Goal: Task Accomplishment & Management: Manage account settings

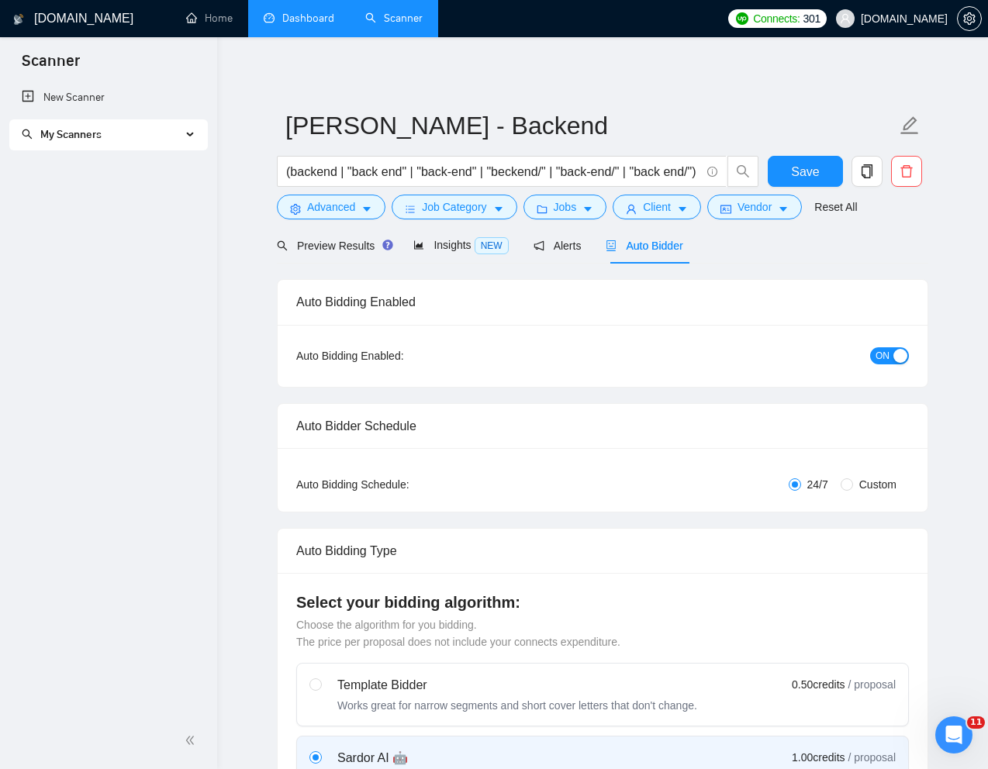
click at [303, 22] on link "Dashboard" at bounding box center [299, 18] width 71 height 13
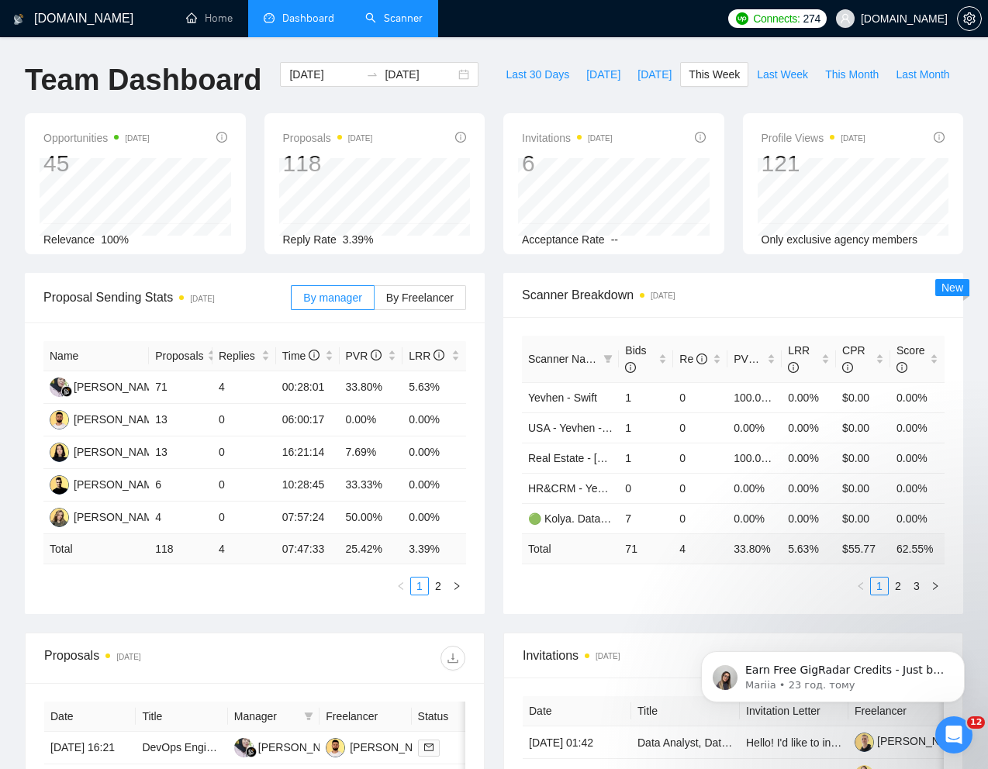
click at [400, 21] on link "Scanner" at bounding box center [393, 18] width 57 height 13
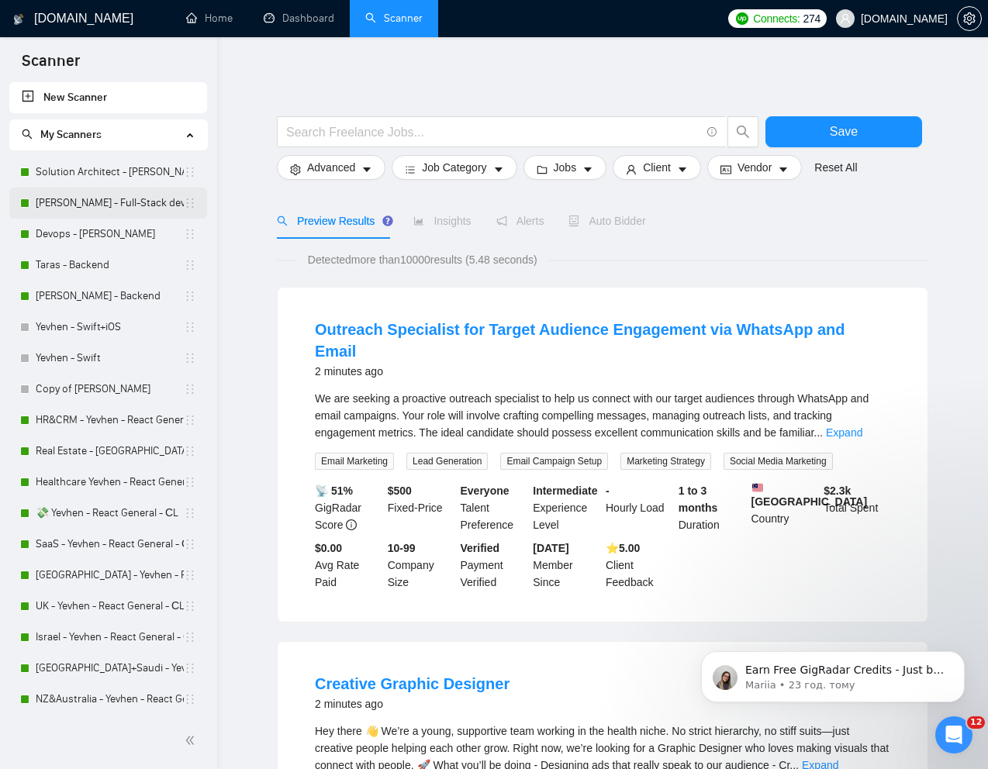
click at [89, 204] on link "[PERSON_NAME] - Full-Stack dev" at bounding box center [110, 203] width 148 height 31
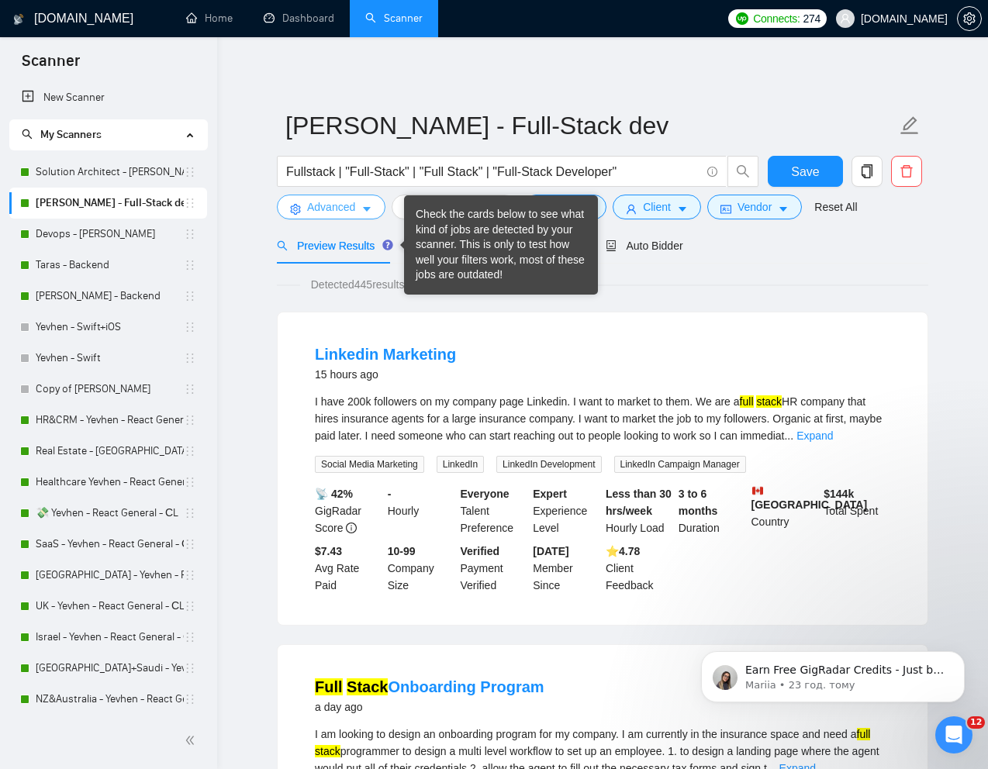
click at [323, 202] on span "Advanced" at bounding box center [331, 206] width 48 height 17
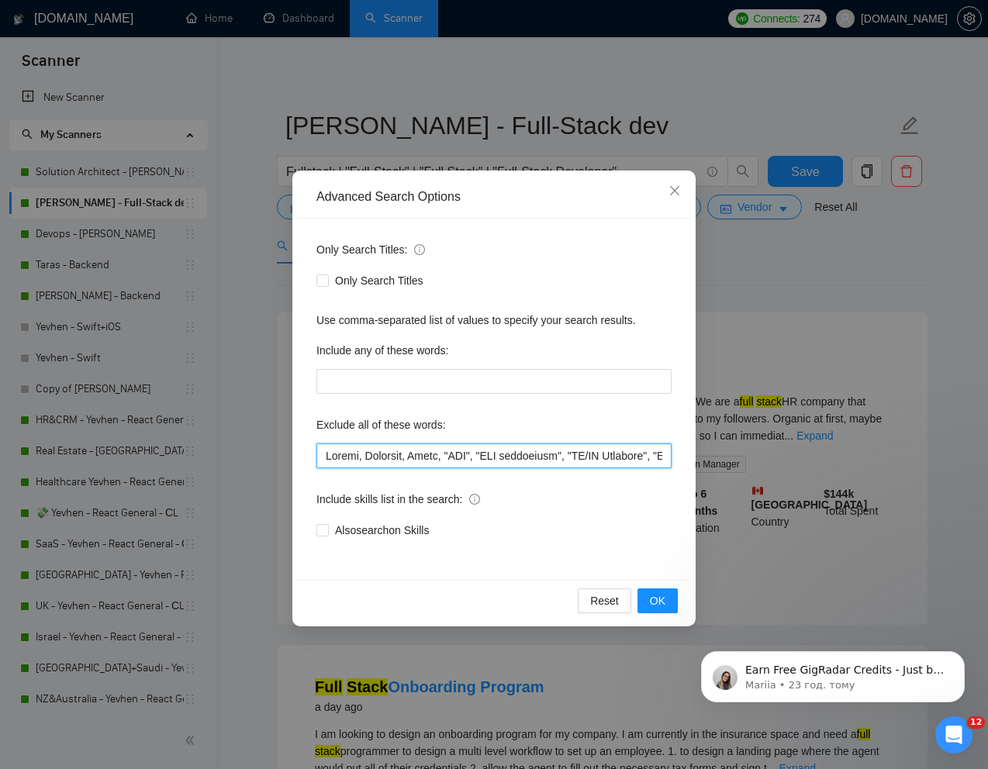
click at [321, 458] on input "text" at bounding box center [493, 455] width 355 height 25
paste input "Linkedin"
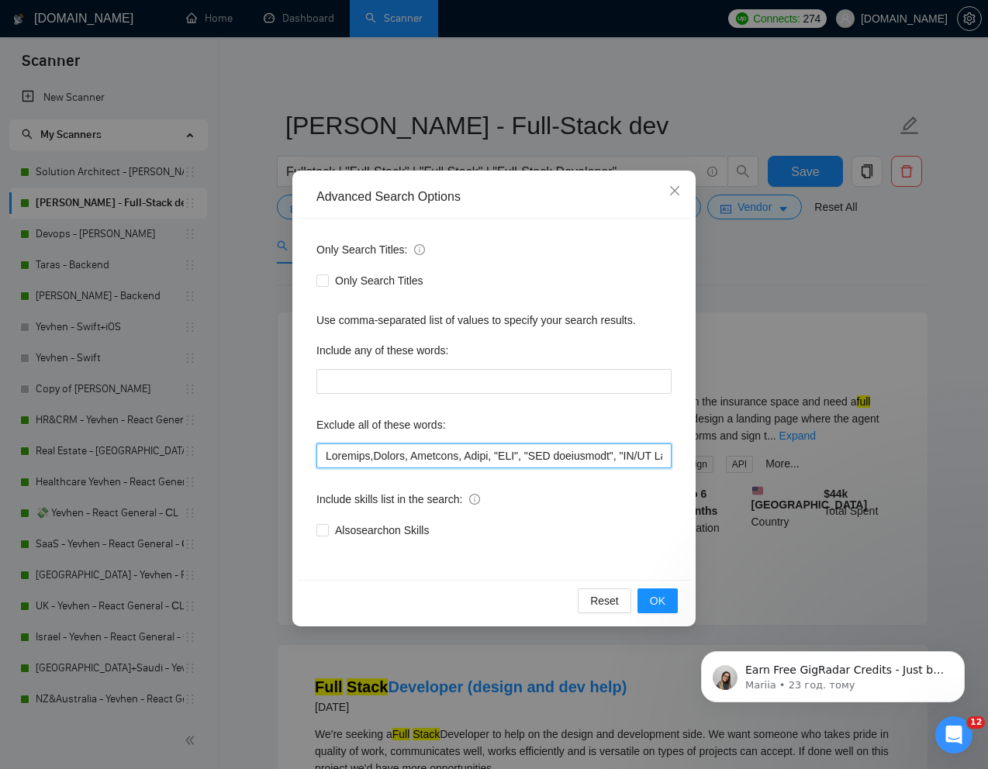
click at [355, 458] on input "text" at bounding box center [493, 455] width 355 height 25
paste input "Linkedin Marketing"
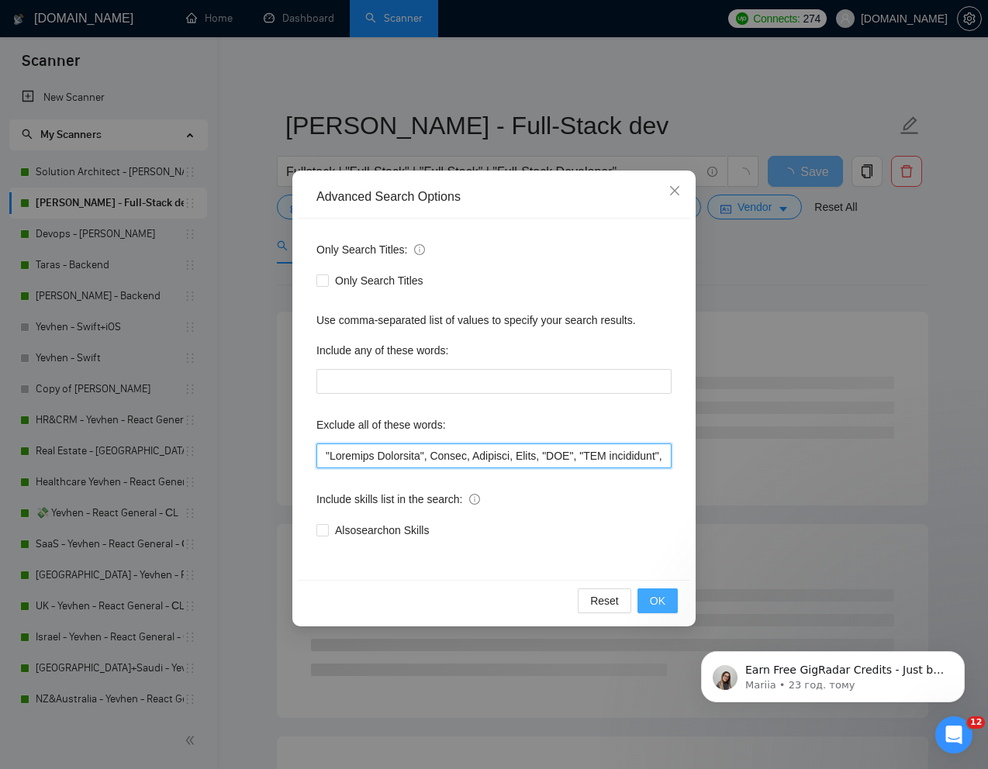
type input ""Linkedin Marketing", Ubuntu, Drchrono, Rails, "VBA", "VBA programmer", "UI/UX …"
click at [656, 595] on span "OK" at bounding box center [658, 600] width 16 height 17
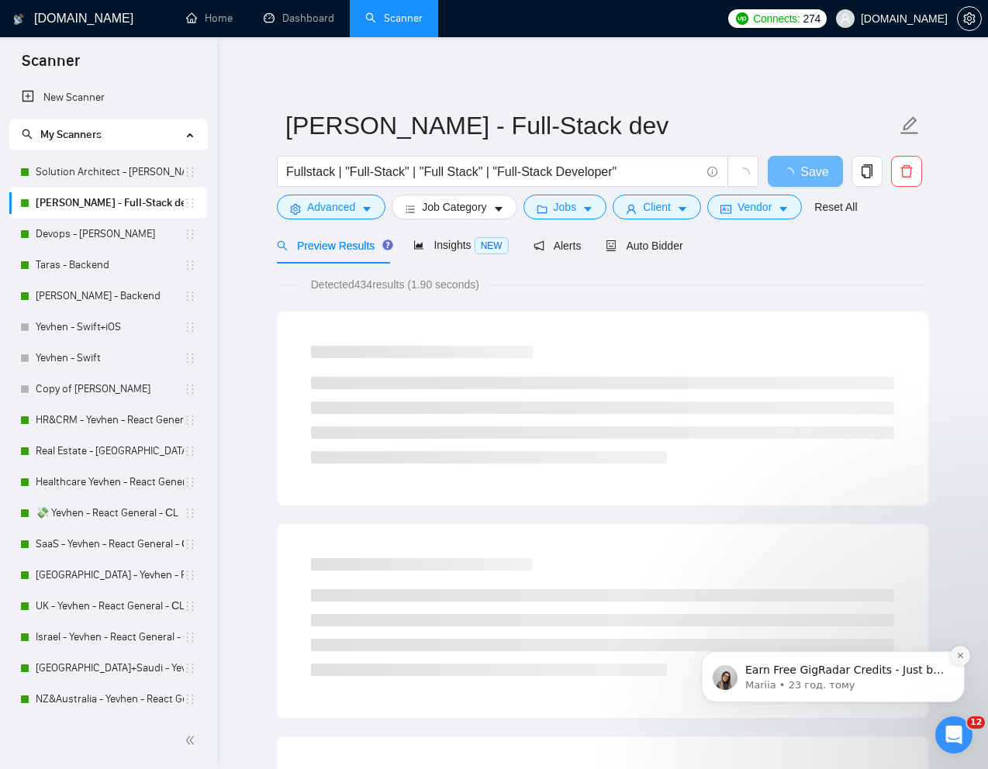
click at [961, 657] on icon "Dismiss notification" at bounding box center [960, 655] width 9 height 9
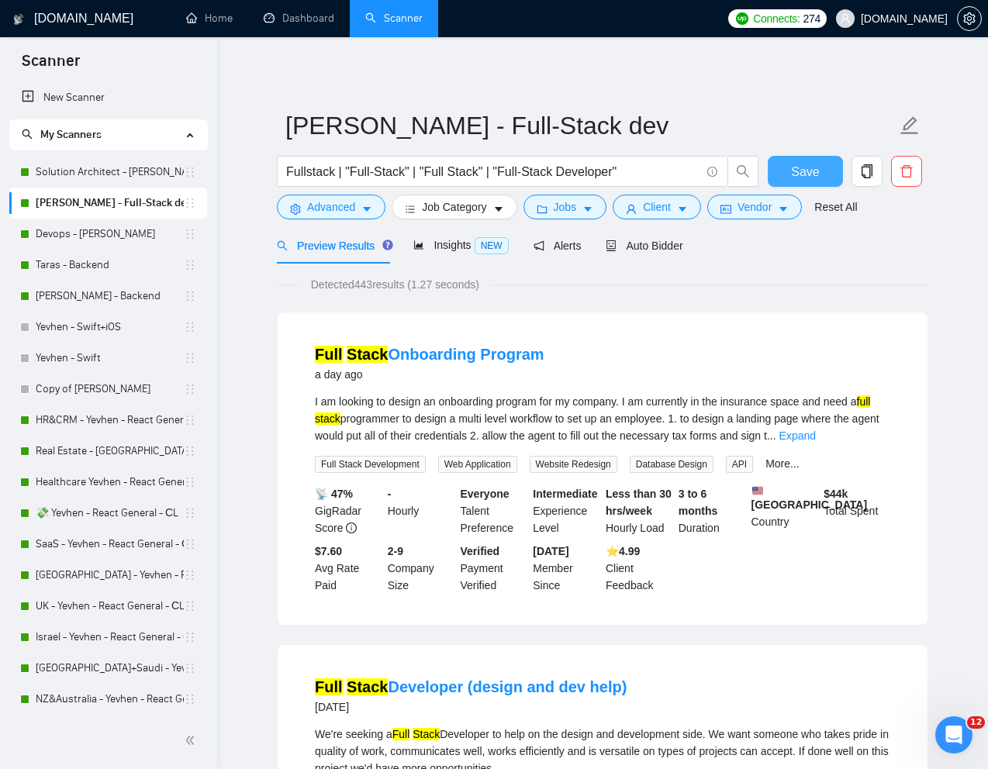
click at [804, 166] on span "Save" at bounding box center [805, 171] width 28 height 19
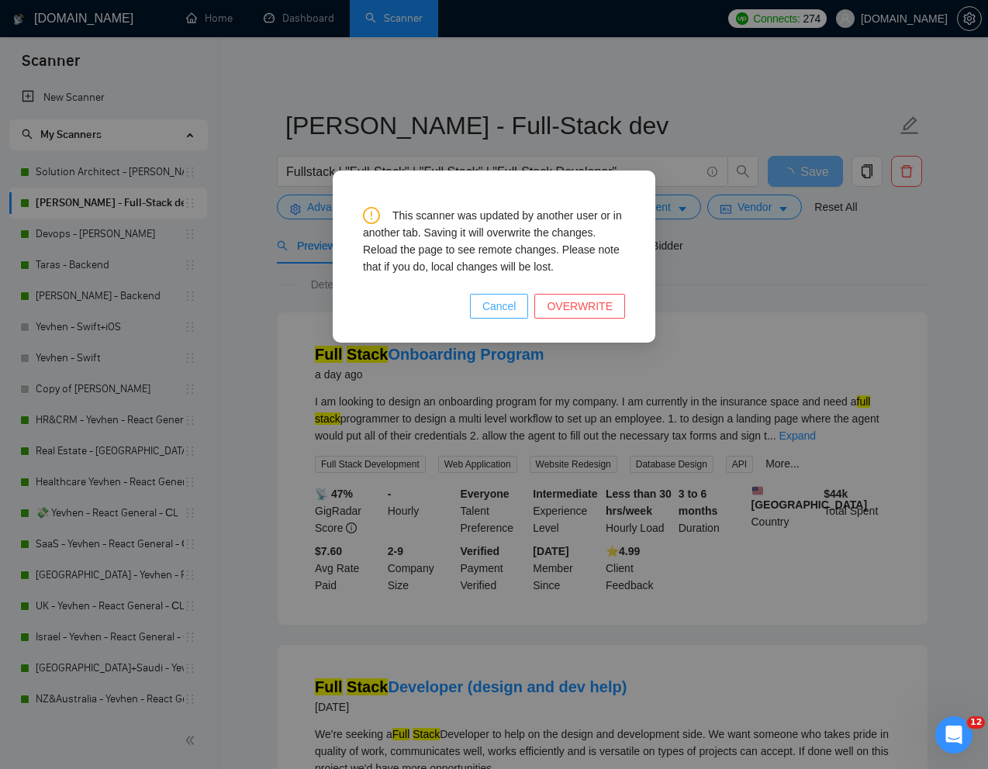
click at [506, 307] on span "Cancel" at bounding box center [499, 306] width 34 height 17
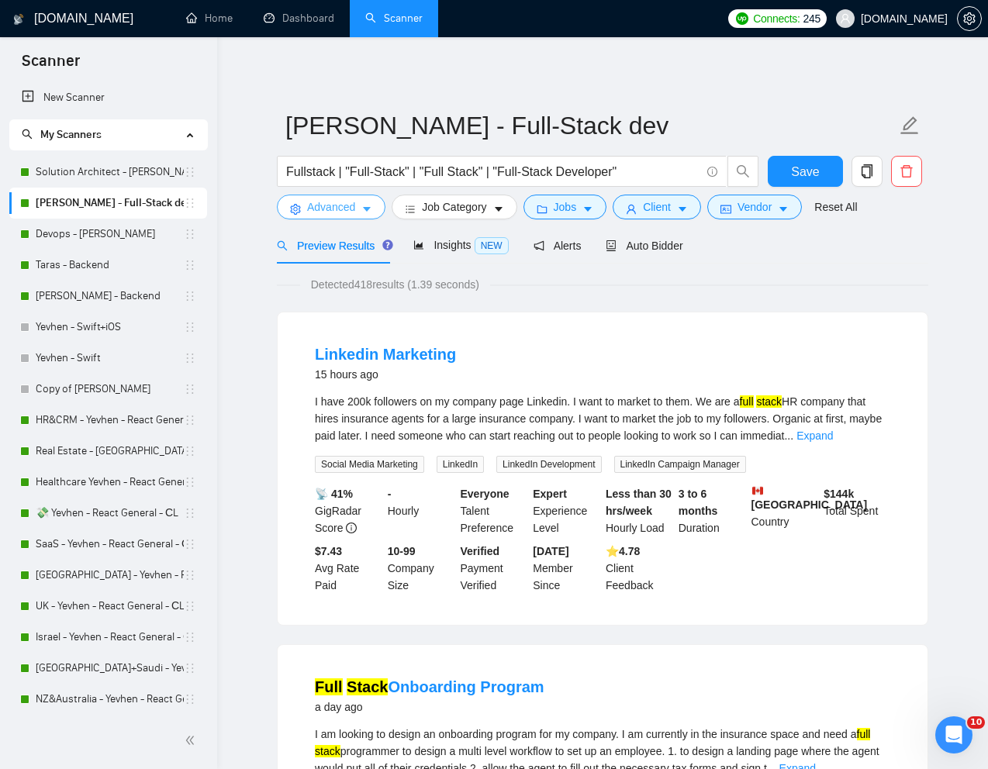
click at [326, 207] on span "Advanced" at bounding box center [331, 206] width 48 height 17
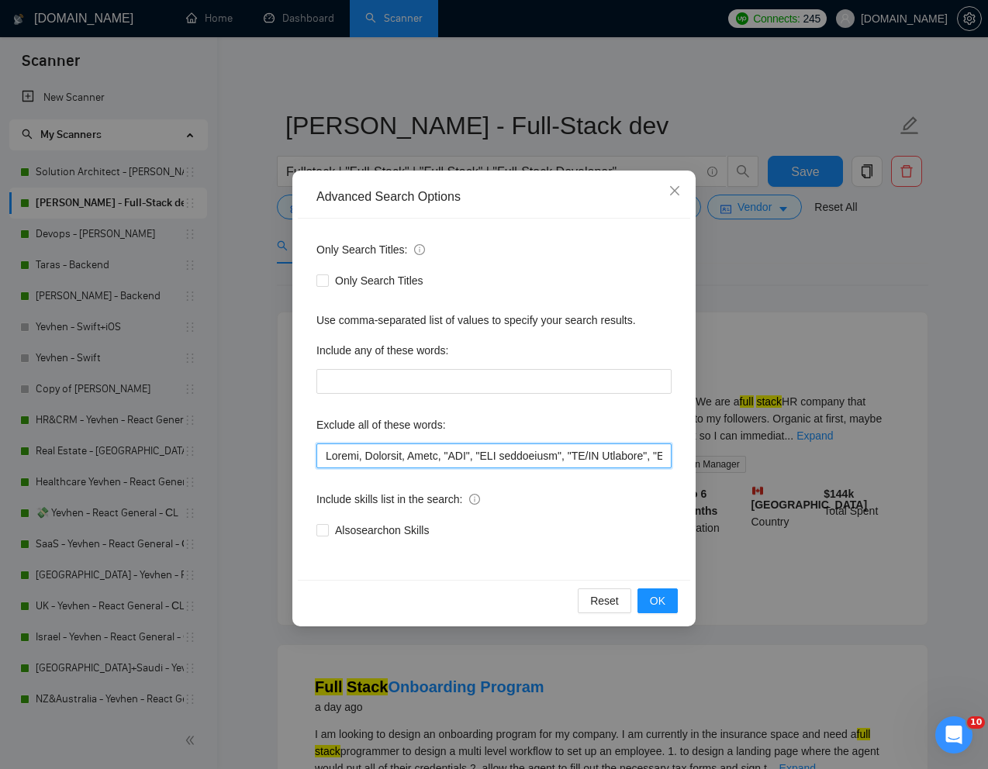
click at [325, 459] on input "text" at bounding box center [493, 455] width 355 height 25
paste input "Linkedin Marketing"
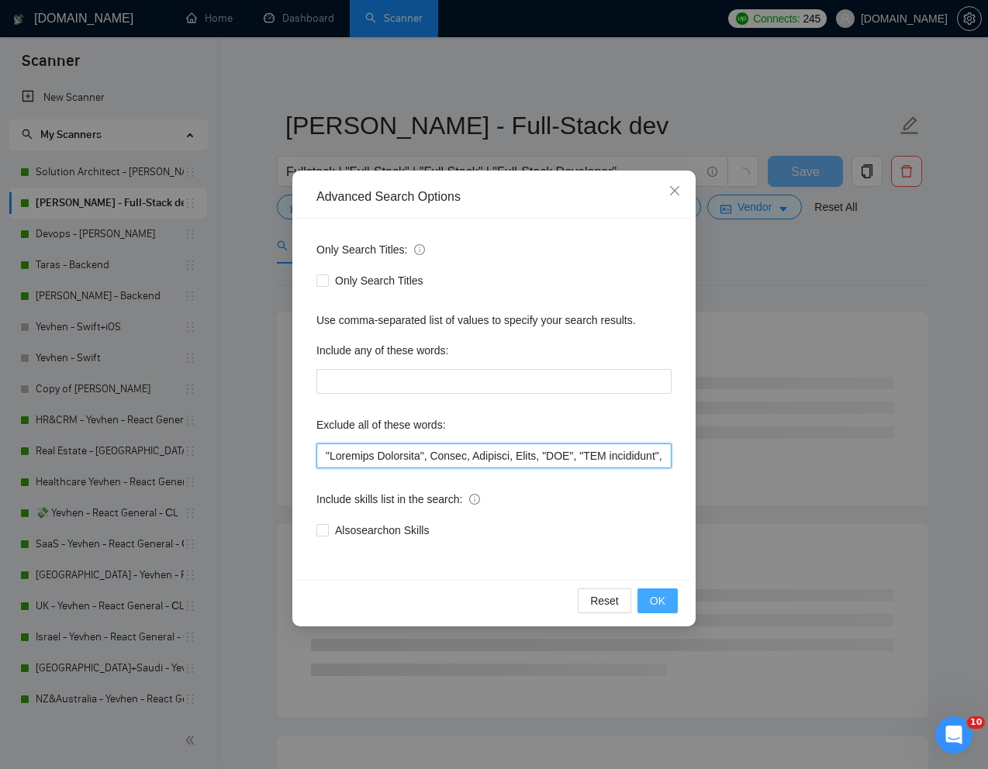
type input ""Linkedin Marketing", Ubuntu, Drchrono, Rails, "VBA", "VBA programmer", "UI/UX …"
click at [654, 599] on span "OK" at bounding box center [658, 600] width 16 height 17
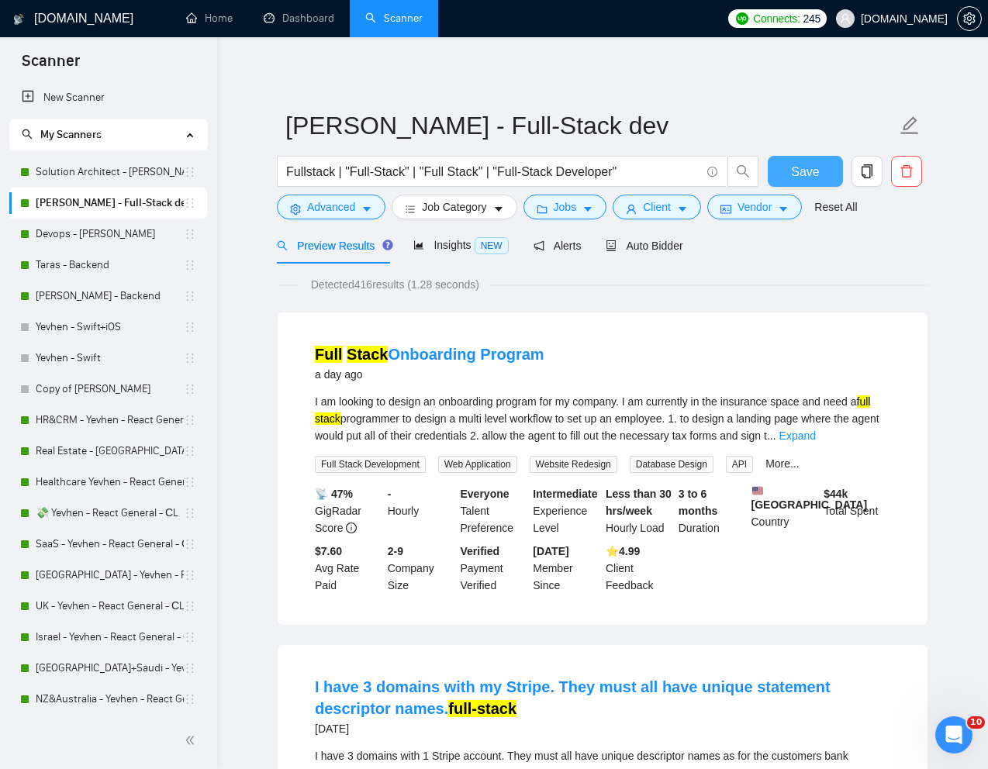
click at [805, 174] on span "Save" at bounding box center [805, 171] width 28 height 19
